Goal: Information Seeking & Learning: Learn about a topic

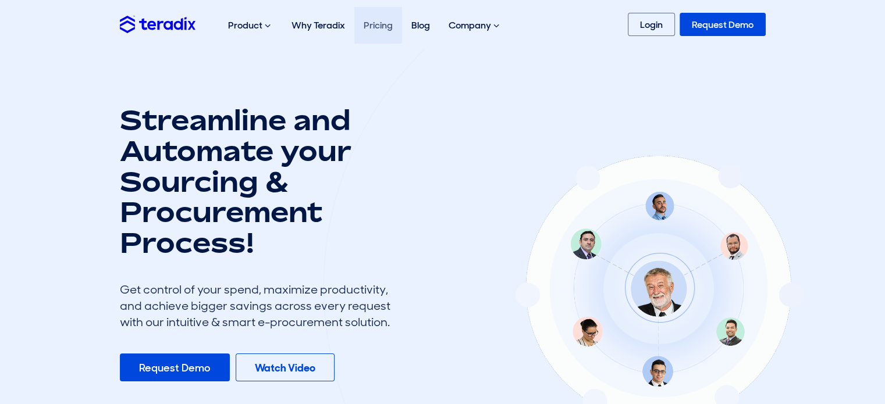
click at [368, 24] on link "Pricing" at bounding box center [378, 25] width 48 height 37
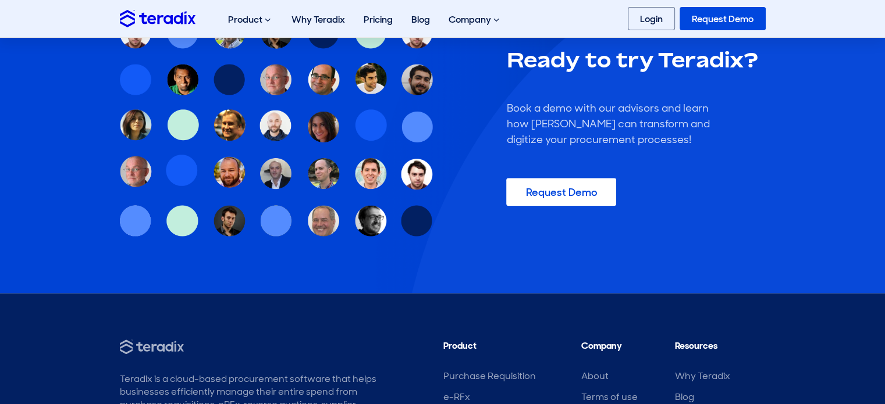
scroll to position [1465, 0]
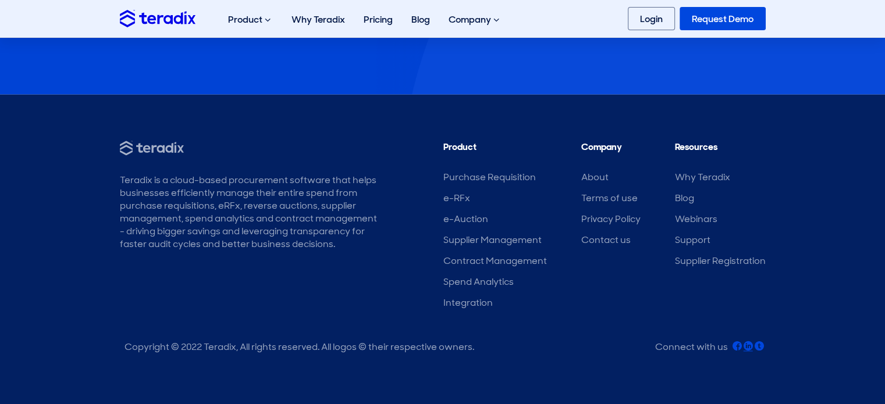
click at [745, 344] on icon at bounding box center [748, 346] width 9 height 9
